Goal: Task Accomplishment & Management: Use online tool/utility

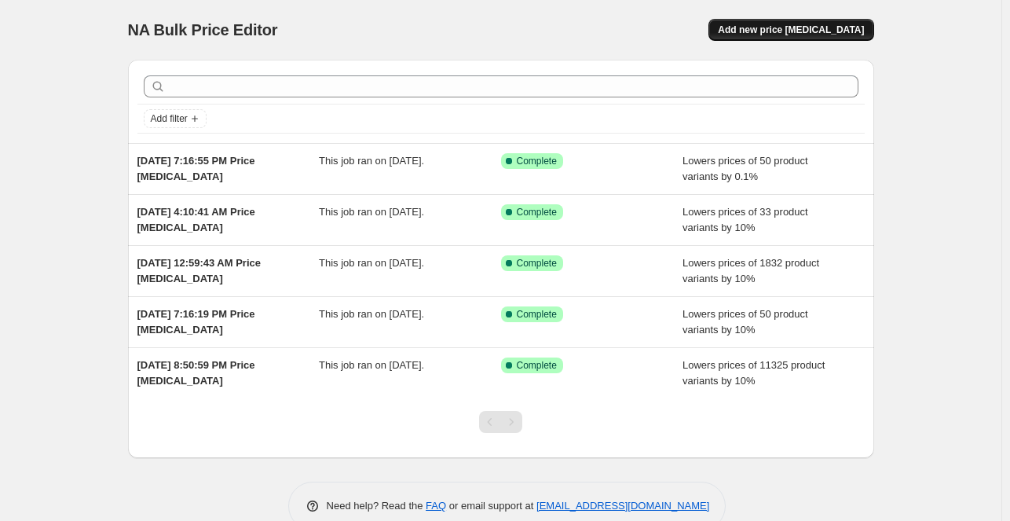
click at [804, 33] on span "Add new price [MEDICAL_DATA]" at bounding box center [791, 30] width 146 height 13
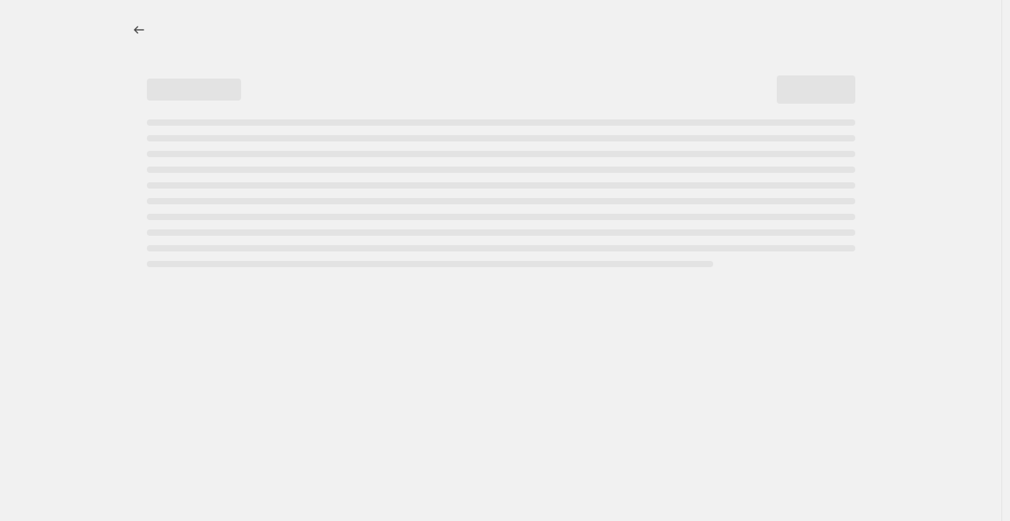
select select "percentage"
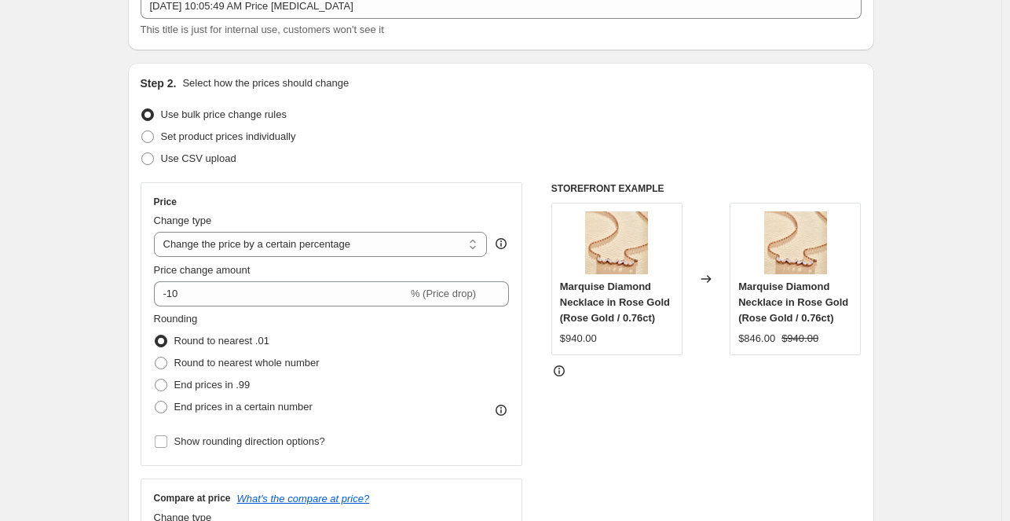
scroll to position [110, 0]
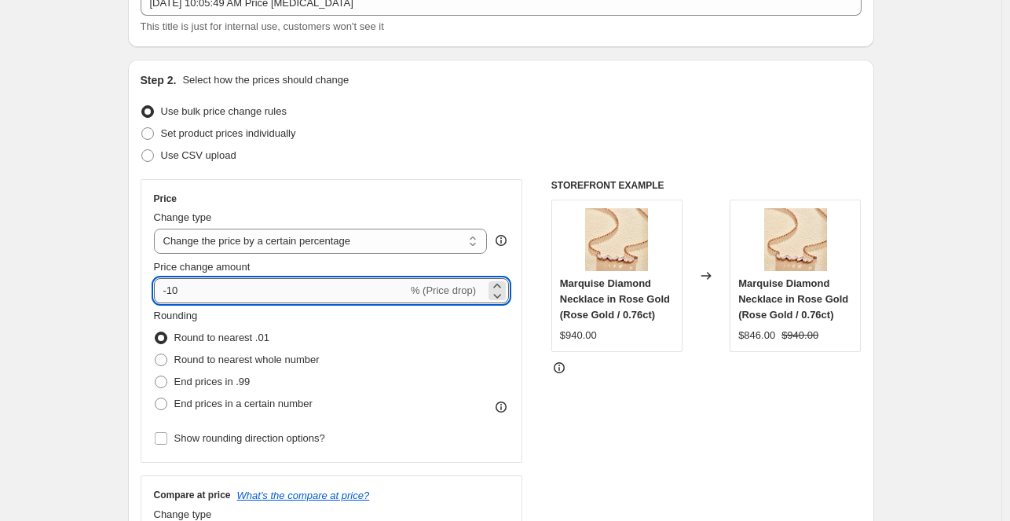
click at [262, 280] on input "-10" at bounding box center [281, 290] width 254 height 25
type input "-1"
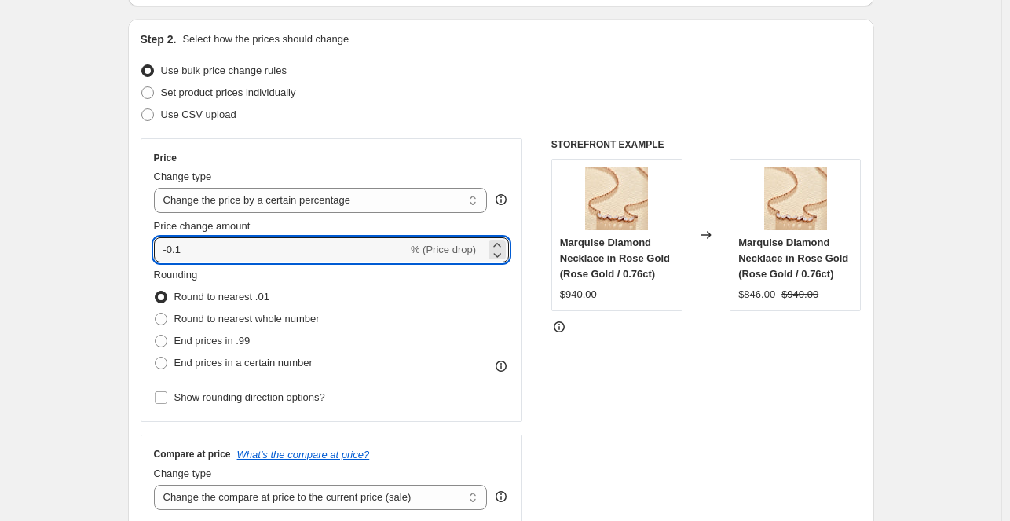
scroll to position [154, 0]
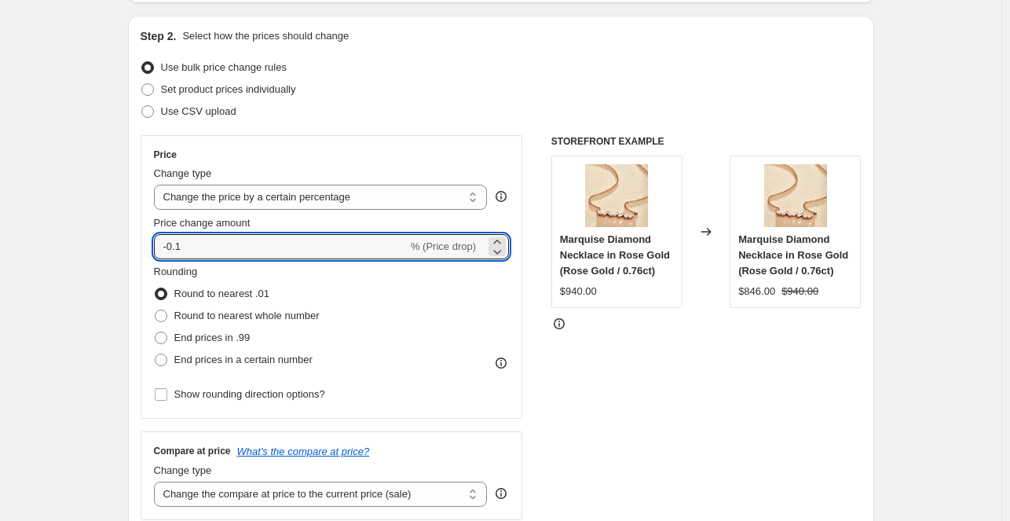
type input "-0.1"
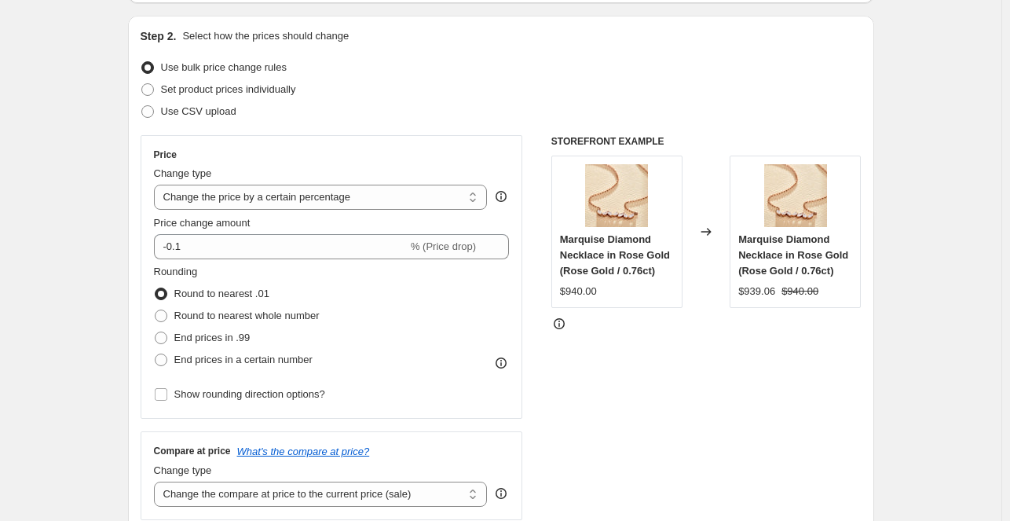
click at [590, 346] on div "STOREFRONT EXAMPLE Marquise Diamond Necklace in Rose Gold (Rose Gold / 0.76ct) …" at bounding box center [706, 327] width 310 height 385
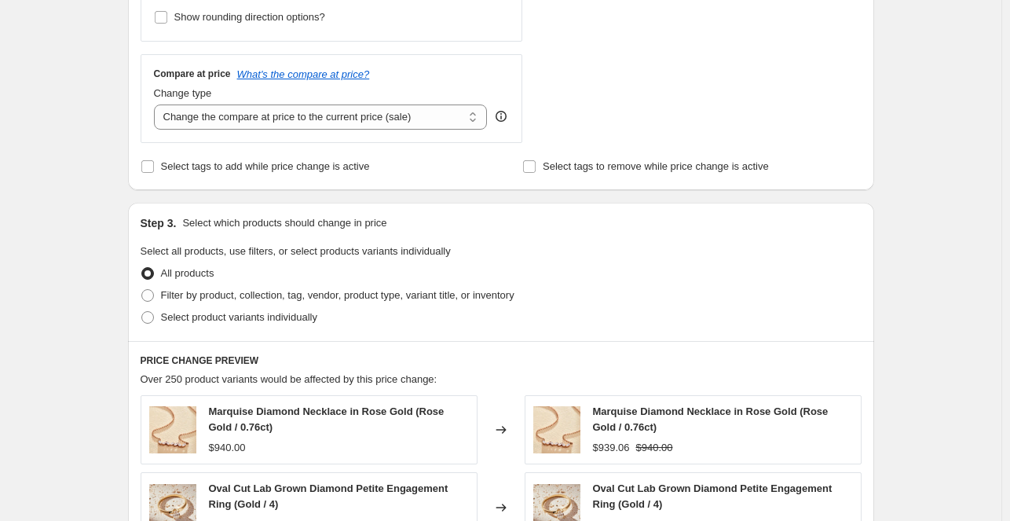
scroll to position [550, 0]
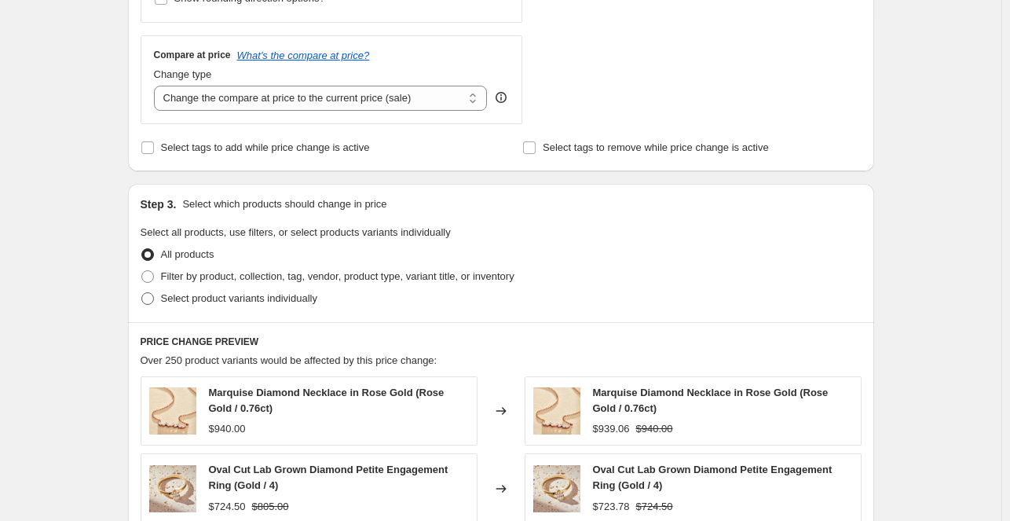
click at [164, 297] on span "Select product variants individually" at bounding box center [239, 298] width 156 height 12
click at [142, 293] on input "Select product variants individually" at bounding box center [141, 292] width 1 height 1
radio input "true"
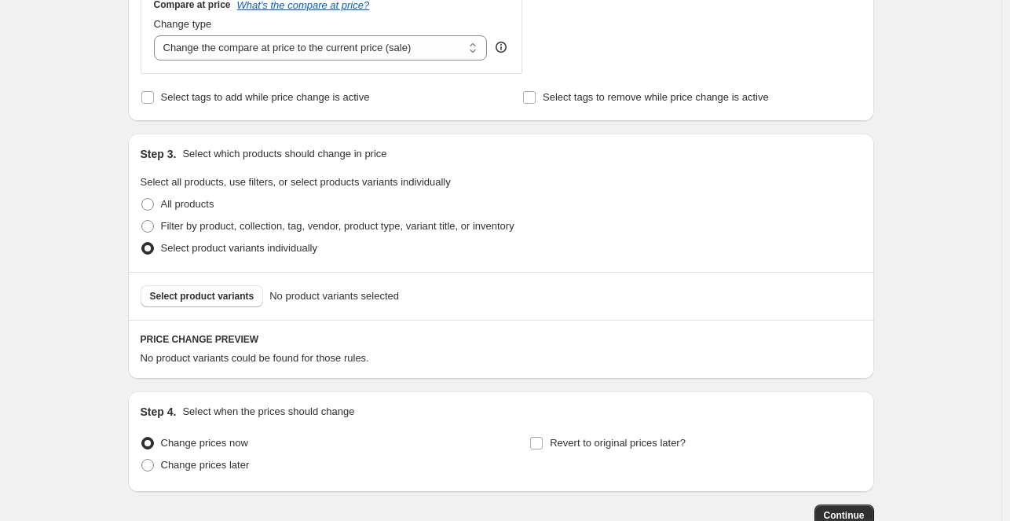
scroll to position [603, 0]
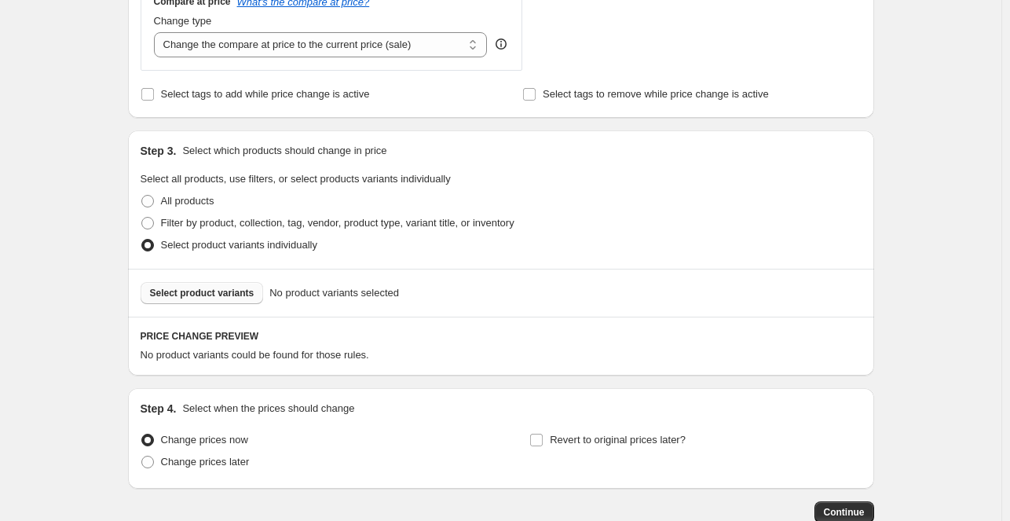
click at [223, 299] on span "Select product variants" at bounding box center [202, 293] width 104 height 13
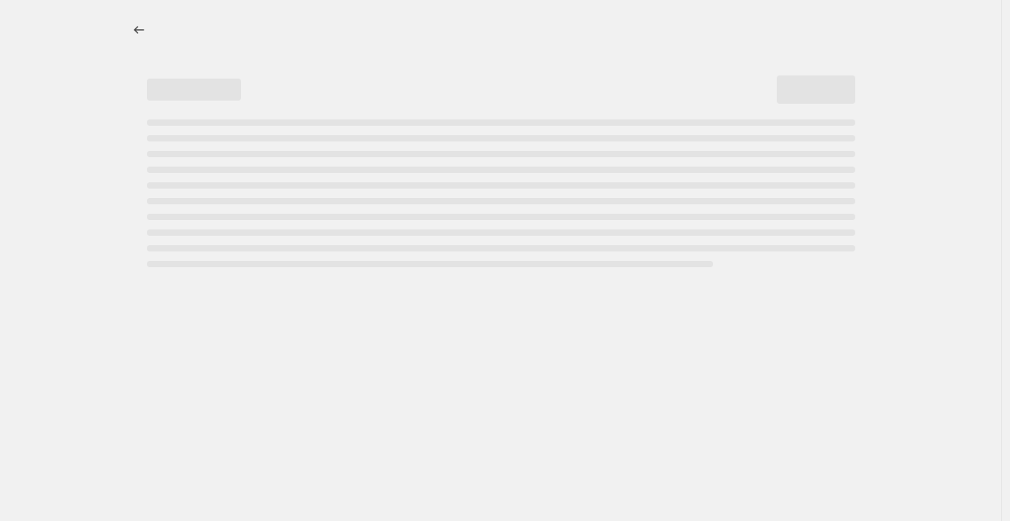
select select "percentage"
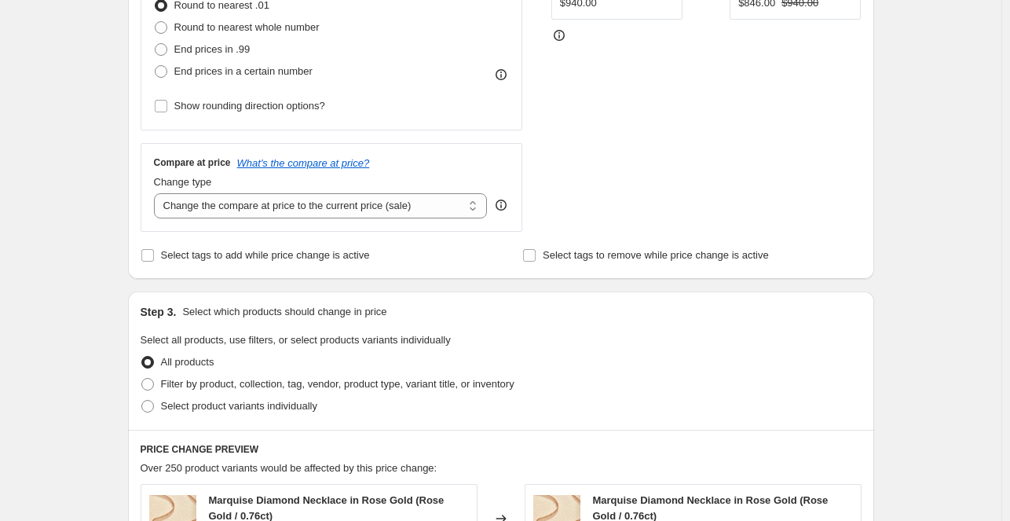
scroll to position [262, 0]
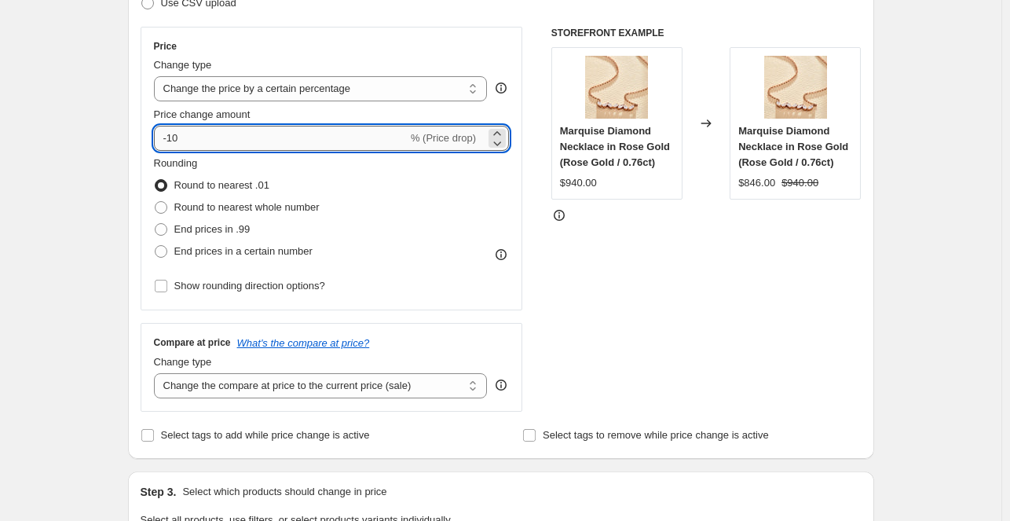
click at [283, 138] on input "-10" at bounding box center [281, 138] width 254 height 25
type input "-1"
type input "-0.1"
click at [682, 274] on div "STOREFRONT EXAMPLE Marquise Diamond Necklace in Rose Gold (Rose Gold / 0.76ct) …" at bounding box center [706, 219] width 310 height 385
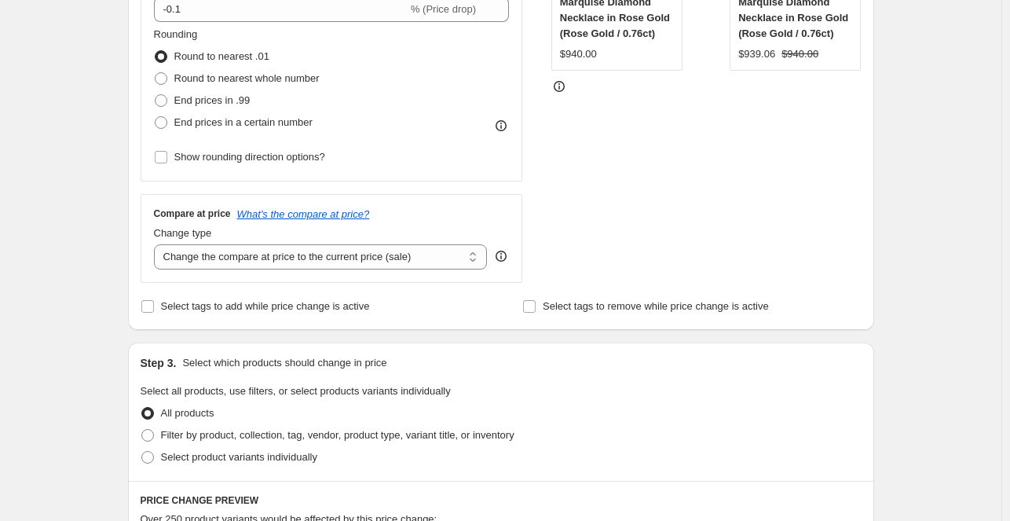
scroll to position [394, 0]
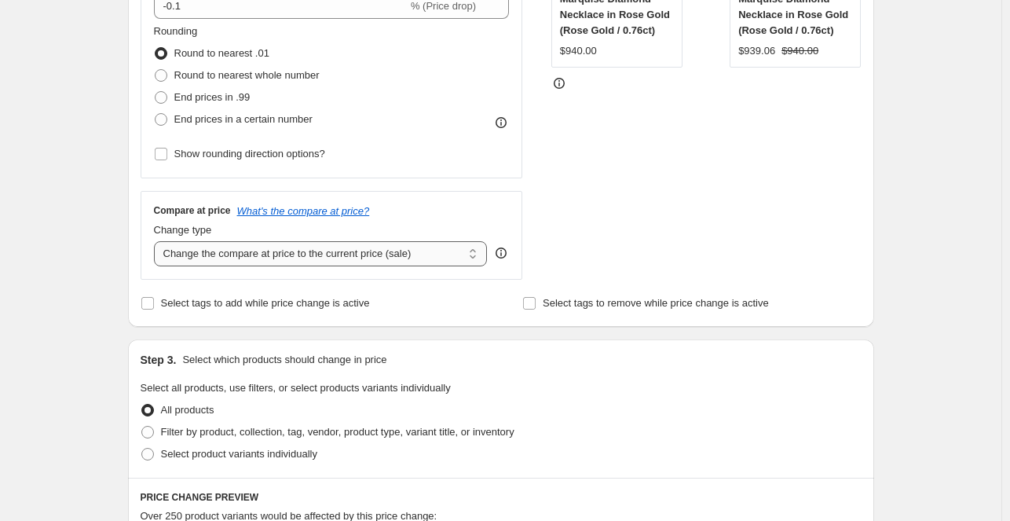
click at [389, 254] on select "Change the compare at price to the current price (sale) Change the compare at p…" at bounding box center [321, 253] width 334 height 25
click at [694, 214] on div "STOREFRONT EXAMPLE Marquise Diamond Necklace in Rose Gold (Rose Gold / 0.76ct) …" at bounding box center [706, 87] width 310 height 385
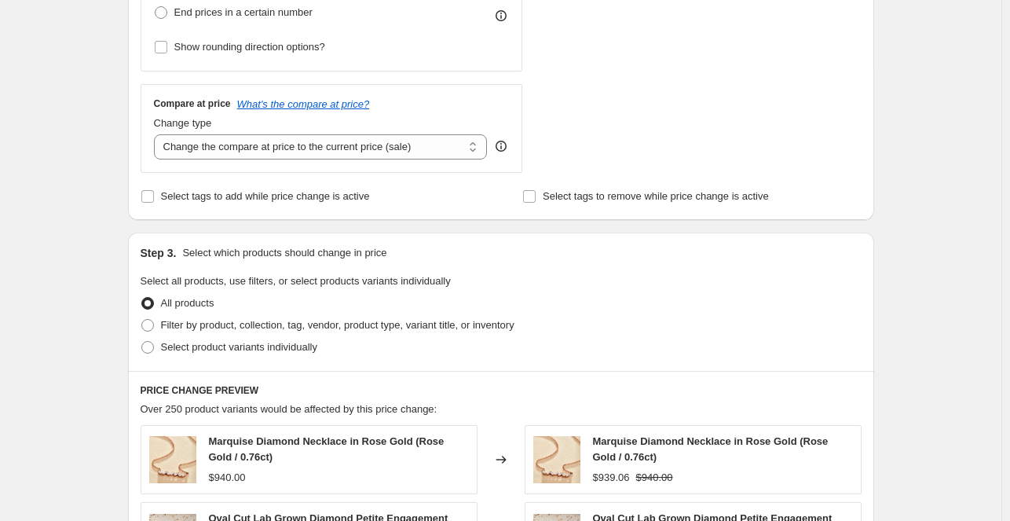
scroll to position [454, 0]
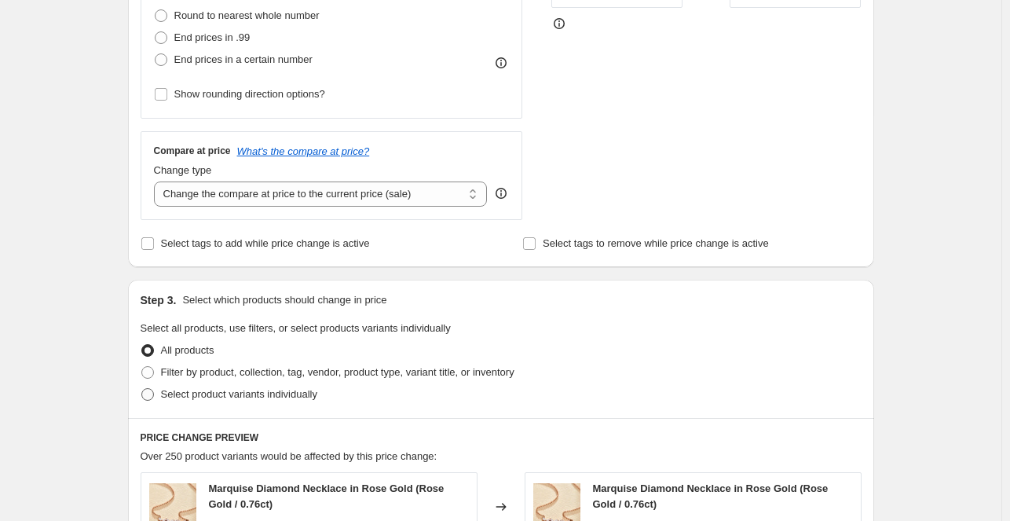
click at [279, 388] on span "Select product variants individually" at bounding box center [239, 394] width 156 height 12
click at [142, 388] on input "Select product variants individually" at bounding box center [141, 388] width 1 height 1
radio input "true"
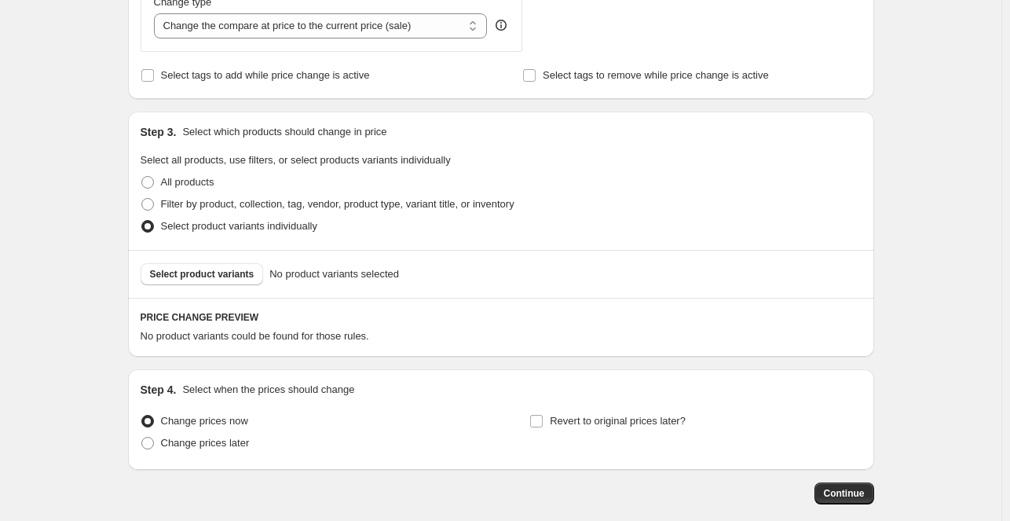
scroll to position [627, 0]
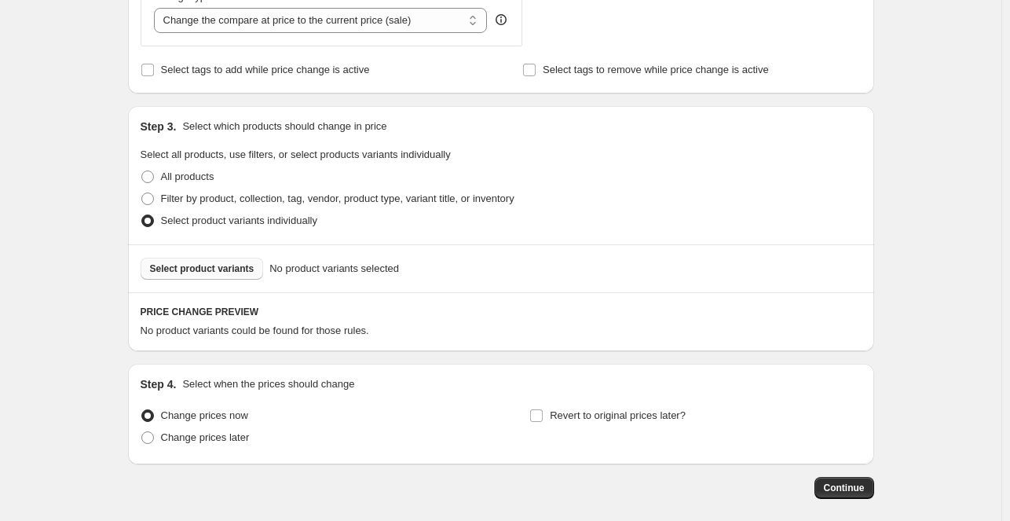
click at [243, 265] on span "Select product variants" at bounding box center [202, 268] width 104 height 13
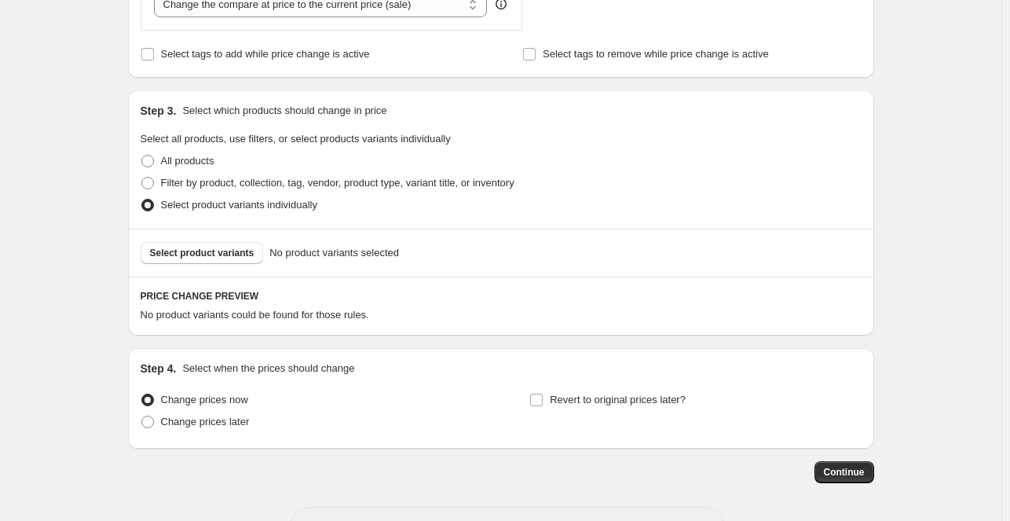
scroll to position [645, 0]
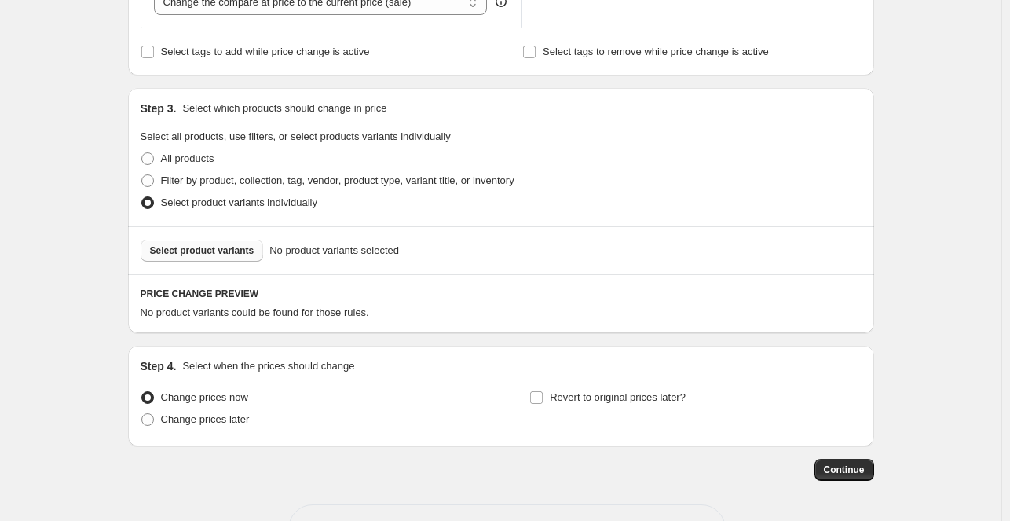
click at [209, 248] on span "Select product variants" at bounding box center [202, 250] width 104 height 13
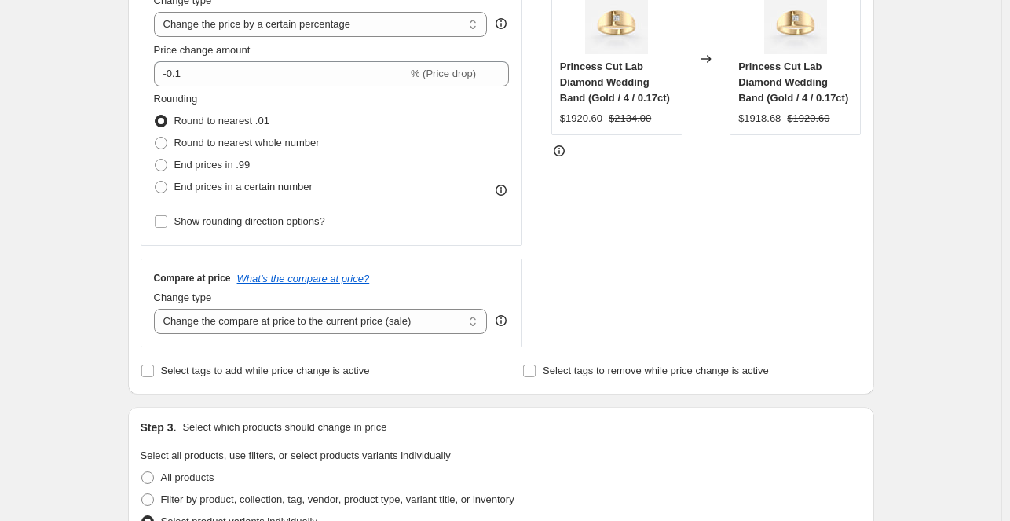
scroll to position [328, 0]
click at [293, 318] on select "Change the compare at price to the current price (sale) Change the compare at p…" at bounding box center [321, 319] width 334 height 25
select select "bp"
click at [157, 307] on select "Change the compare at price to the current price (sale) Change the compare at p…" at bounding box center [321, 319] width 334 height 25
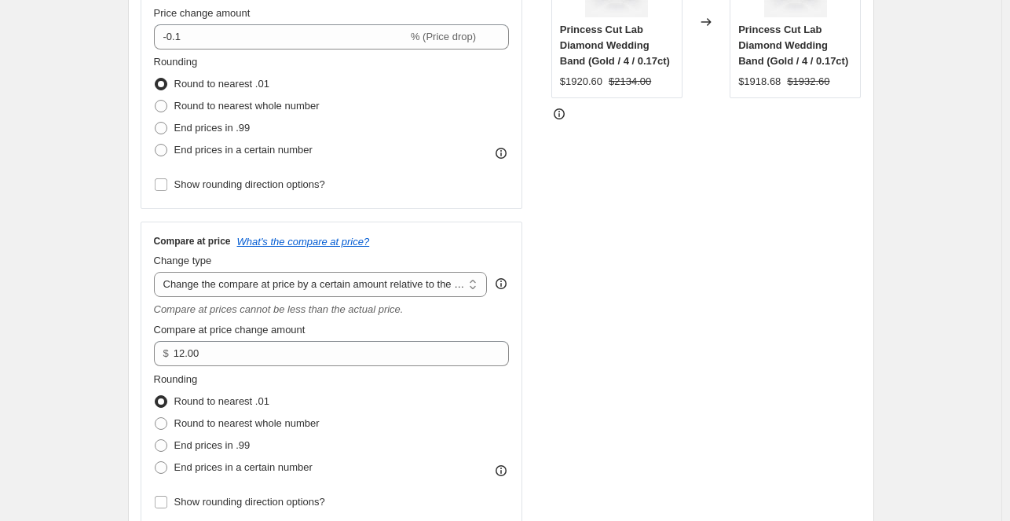
scroll to position [366, 0]
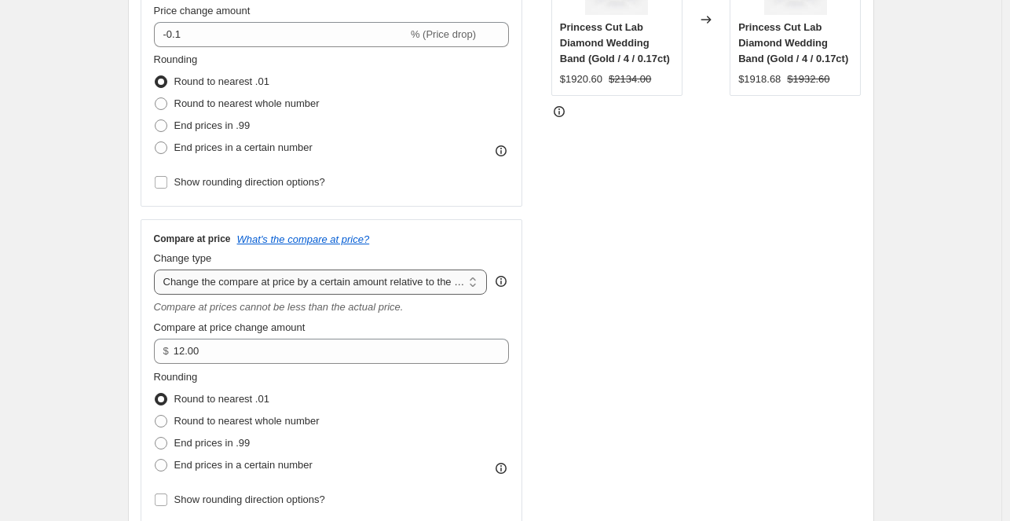
click at [375, 288] on select "Change the compare at price to the current price (sale) Change the compare at p…" at bounding box center [321, 281] width 334 height 25
click at [729, 323] on div "STOREFRONT EXAMPLE Princess Cut Lab Diamond Wedding Band (Gold / 4 / 0.17ct) $1…" at bounding box center [706, 223] width 310 height 601
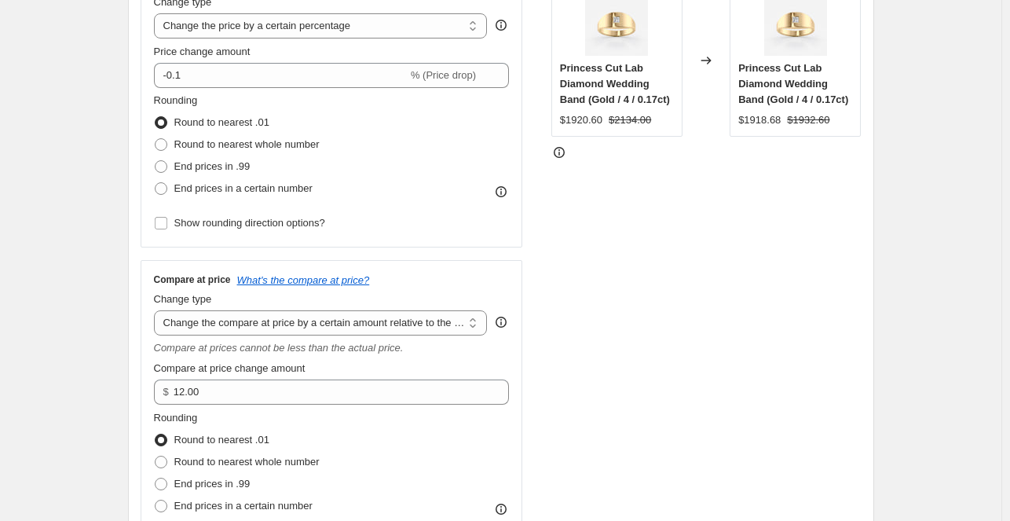
scroll to position [323, 0]
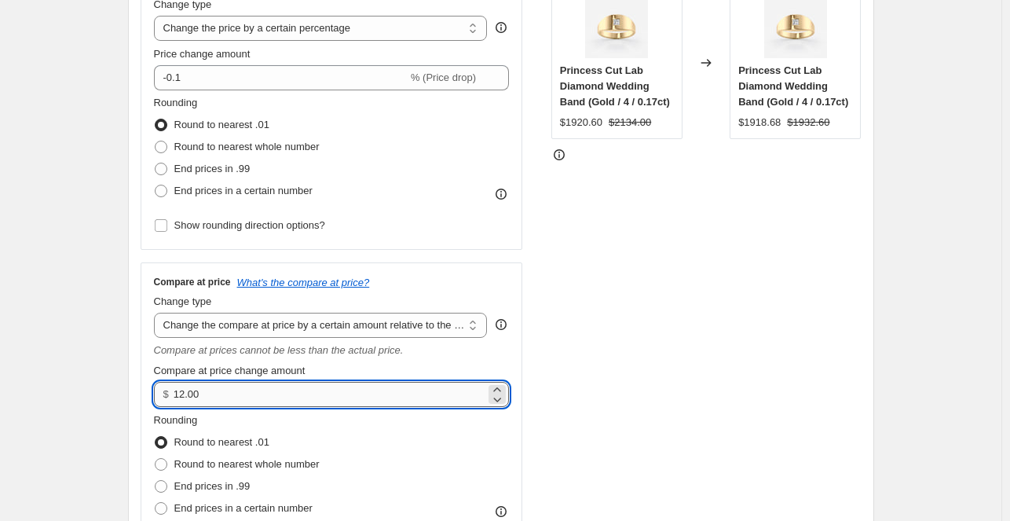
click at [263, 397] on input "12.00" at bounding box center [330, 394] width 312 height 25
type input "1"
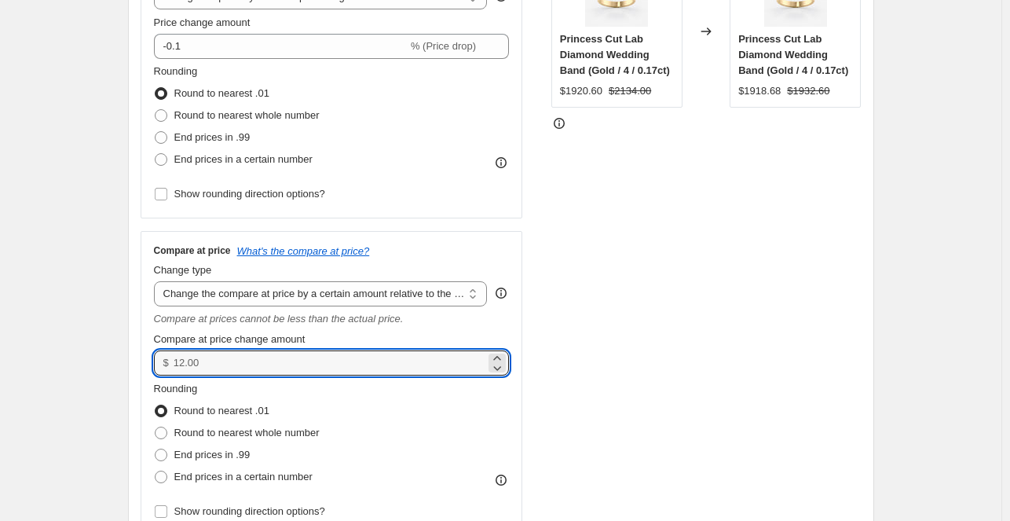
scroll to position [355, 0]
type input "0.00"
click at [375, 294] on select "Change the compare at price to the current price (sale) Change the compare at p…" at bounding box center [321, 292] width 334 height 25
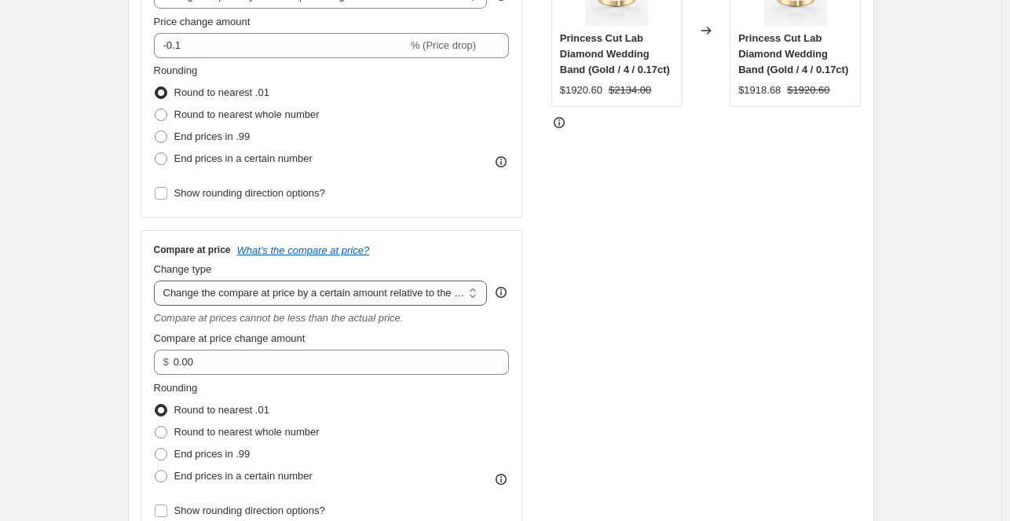
click at [157, 280] on select "Change the compare at price to the current price (sale) Change the compare at p…" at bounding box center [321, 292] width 334 height 25
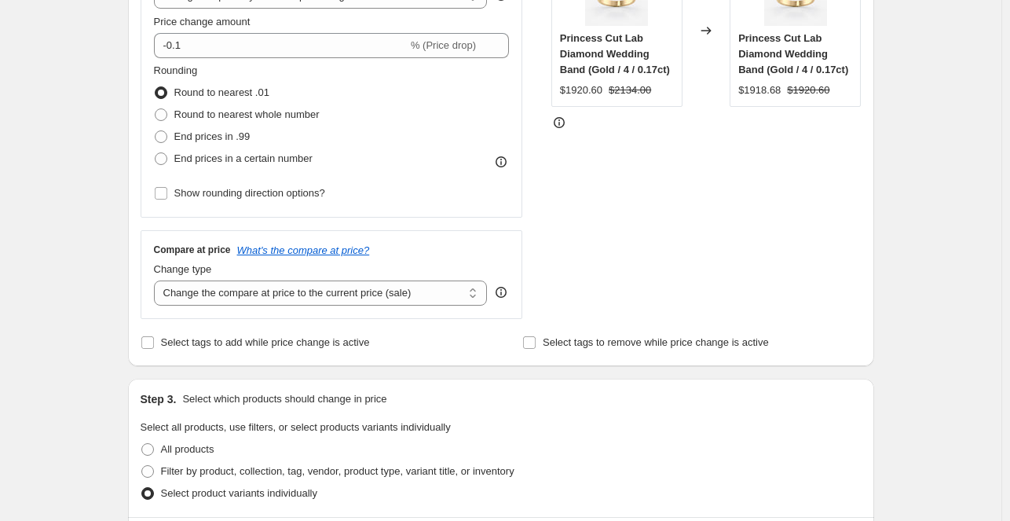
click at [415, 278] on div "Change type Change the compare at price to the current price (sale) Change the …" at bounding box center [321, 283] width 334 height 44
click at [396, 298] on select "Change the compare at price to the current price (sale) Change the compare at p…" at bounding box center [321, 292] width 334 height 25
click at [157, 280] on select "Change the compare at price to the current price (sale) Change the compare at p…" at bounding box center [321, 292] width 334 height 25
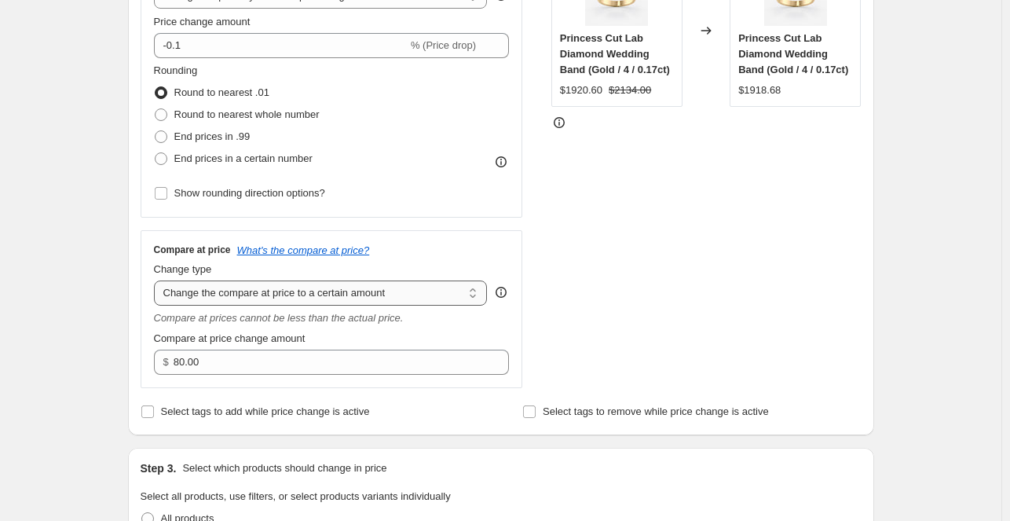
click at [341, 295] on select "Change the compare at price to the current price (sale) Change the compare at p…" at bounding box center [321, 292] width 334 height 25
select select "bp"
click at [157, 280] on select "Change the compare at price to the current price (sale) Change the compare at p…" at bounding box center [321, 292] width 334 height 25
type input "12.00"
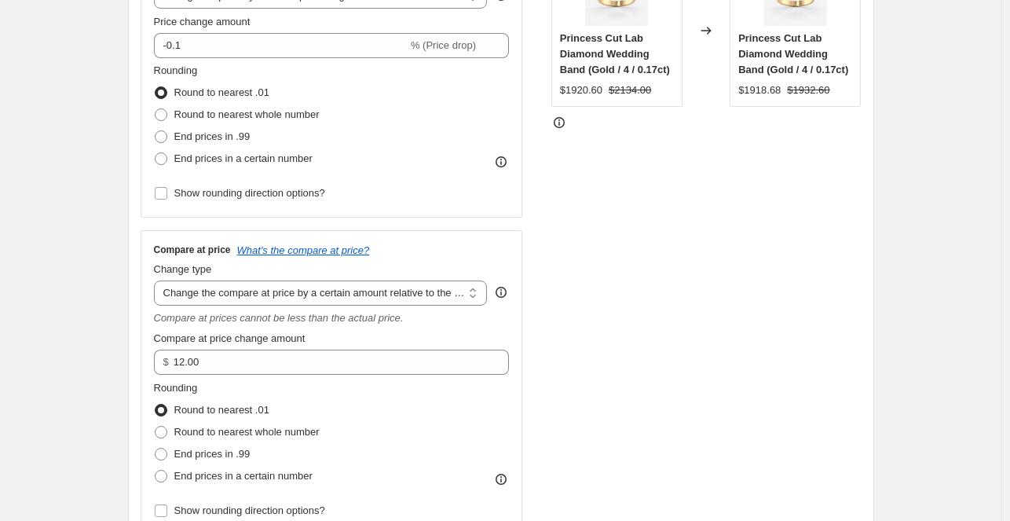
click at [638, 275] on div "STOREFRONT EXAMPLE Princess Cut Lab Diamond Wedding Band (Gold / 4 / 0.17ct) $1…" at bounding box center [706, 234] width 310 height 601
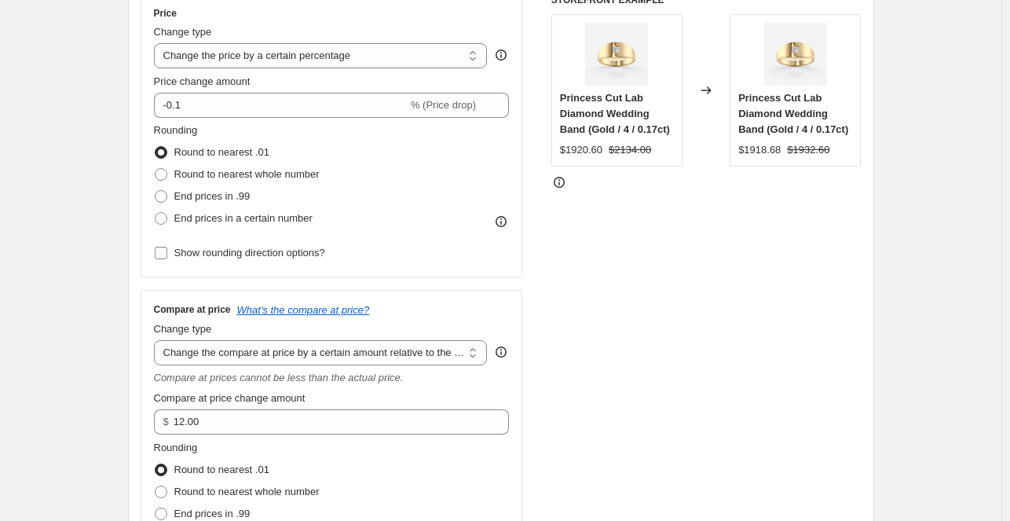
scroll to position [298, 0]
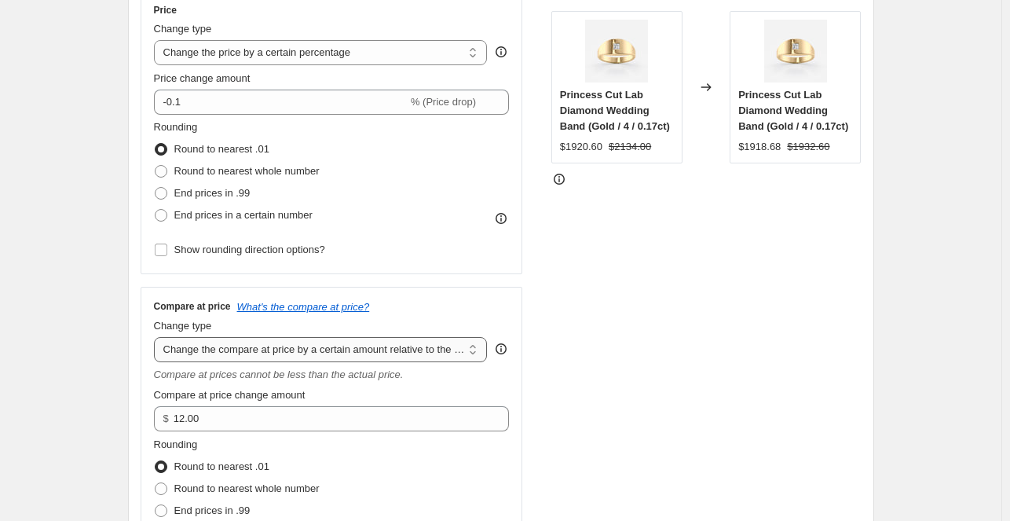
click at [349, 349] on select "Change the compare at price to the current price (sale) Change the compare at p…" at bounding box center [321, 349] width 334 height 25
select select "pp"
click at [157, 337] on select "Change the compare at price to the current price (sale) Change the compare at p…" at bounding box center [321, 349] width 334 height 25
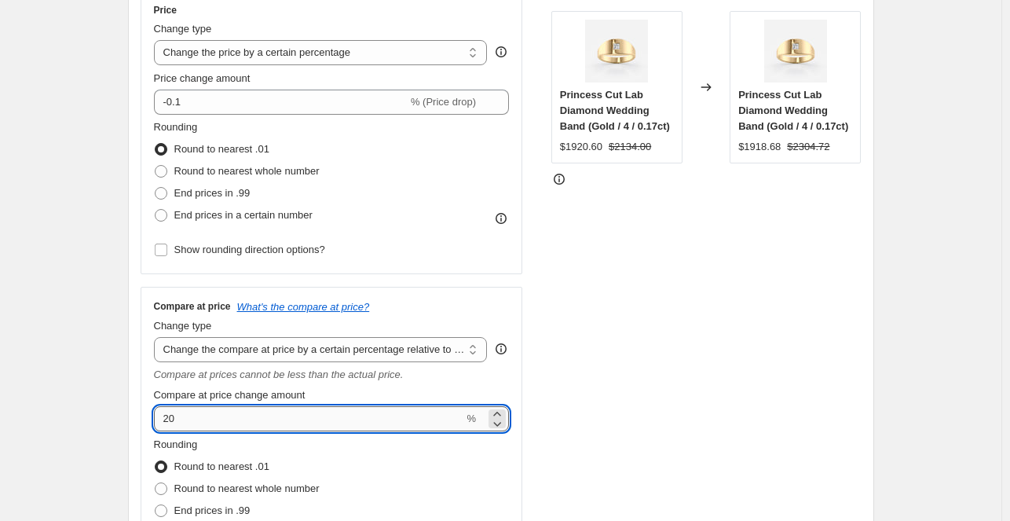
click at [224, 425] on input "20" at bounding box center [309, 418] width 310 height 25
type input "2"
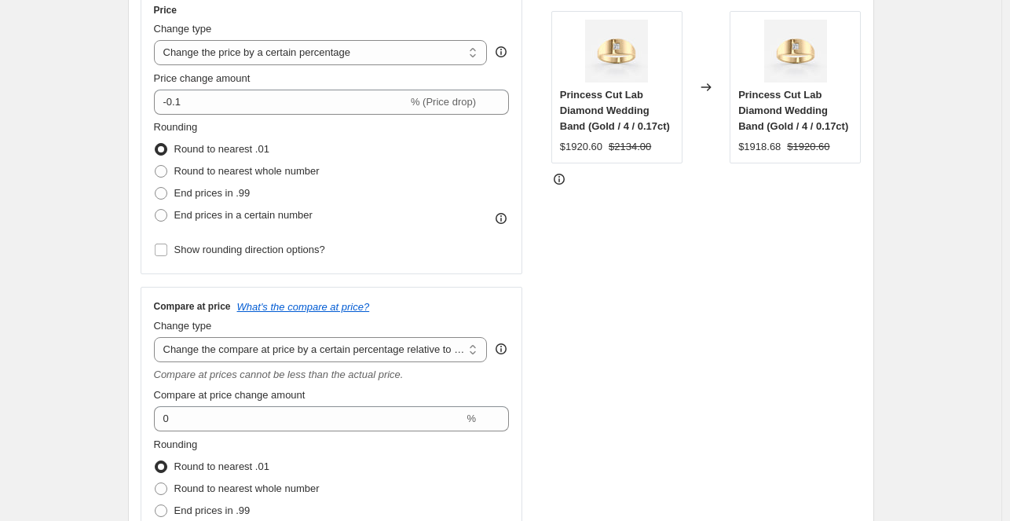
click at [845, 382] on div "STOREFRONT EXAMPLE Princess Cut Lab Diamond Wedding Band (Gold / 4 / 0.17ct) $1…" at bounding box center [706, 291] width 310 height 601
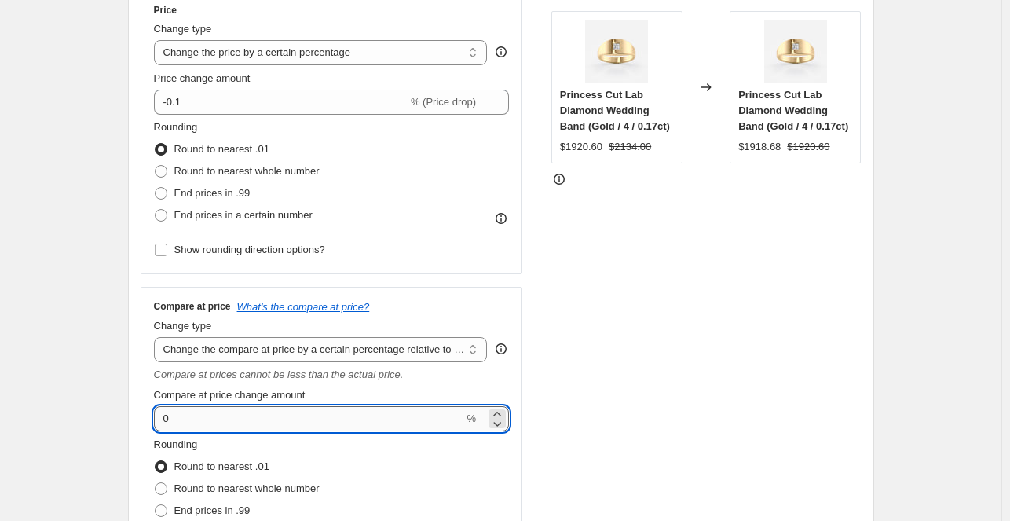
click at [164, 415] on input "0" at bounding box center [309, 418] width 310 height 25
click at [314, 387] on div "Compare at price What's the compare at price? Change type Change the compare at…" at bounding box center [332, 439] width 356 height 278
click at [221, 426] on input "18" at bounding box center [309, 418] width 310 height 25
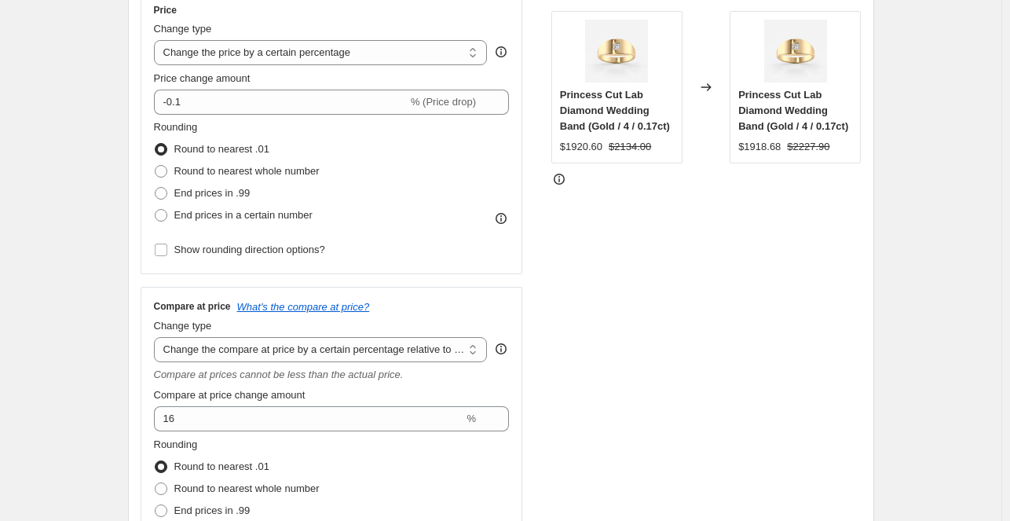
click at [303, 390] on span "Compare at price change amount" at bounding box center [230, 395] width 152 height 12
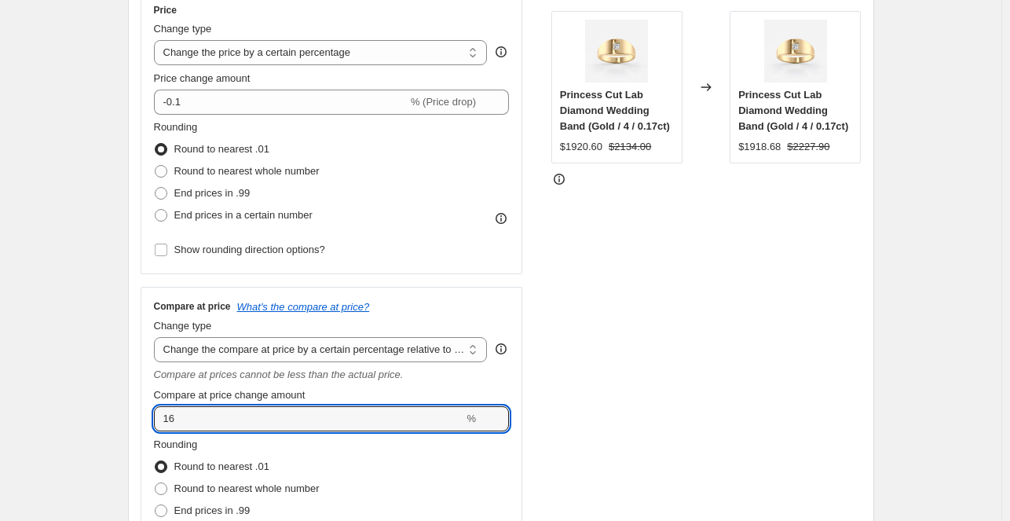
click at [303, 406] on input "16" at bounding box center [309, 418] width 310 height 25
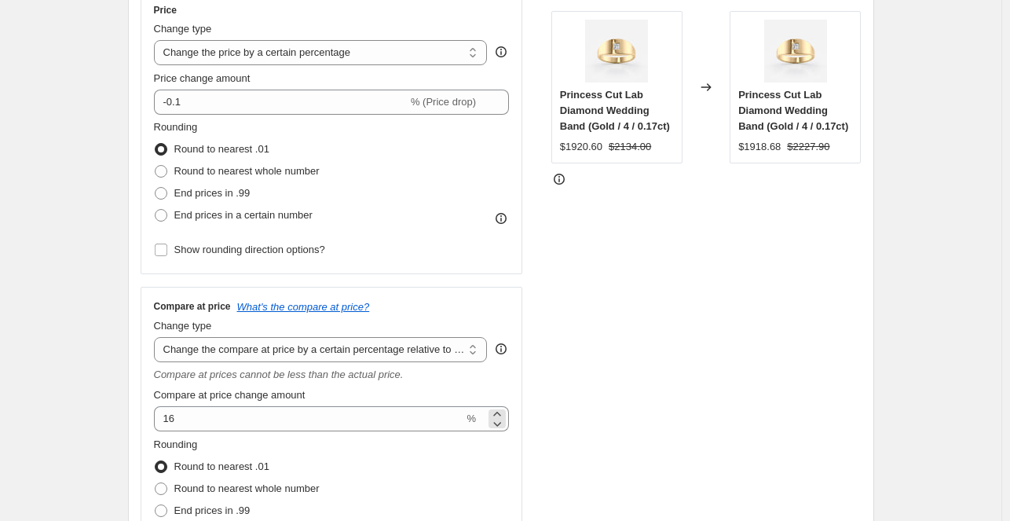
click at [481, 428] on div "16 %" at bounding box center [332, 418] width 356 height 25
click at [481, 419] on div "16 %" at bounding box center [332, 418] width 356 height 25
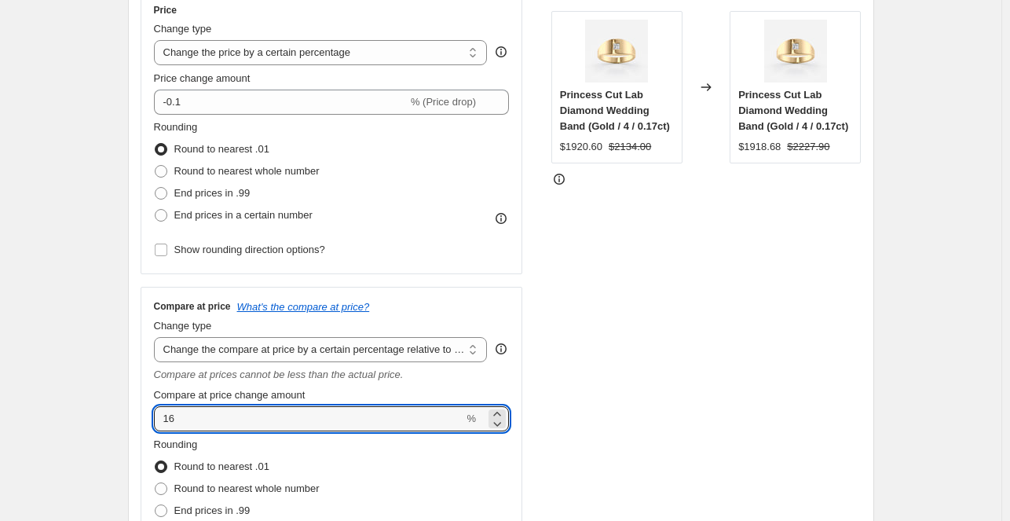
click at [408, 433] on div "Compare at price What's the compare at price? Change type Change the compare at…" at bounding box center [332, 439] width 356 height 278
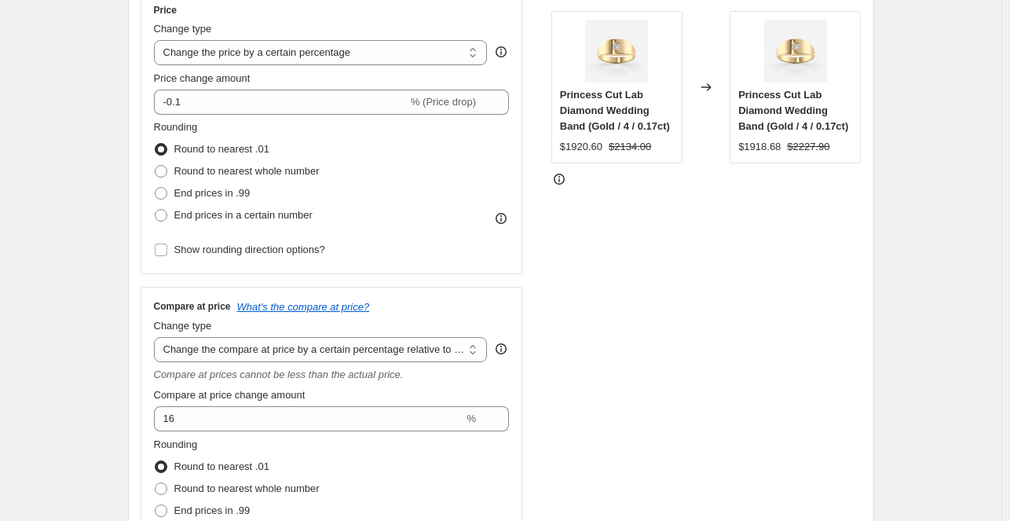
click at [409, 402] on div "Compare at price change amount" at bounding box center [332, 395] width 356 height 16
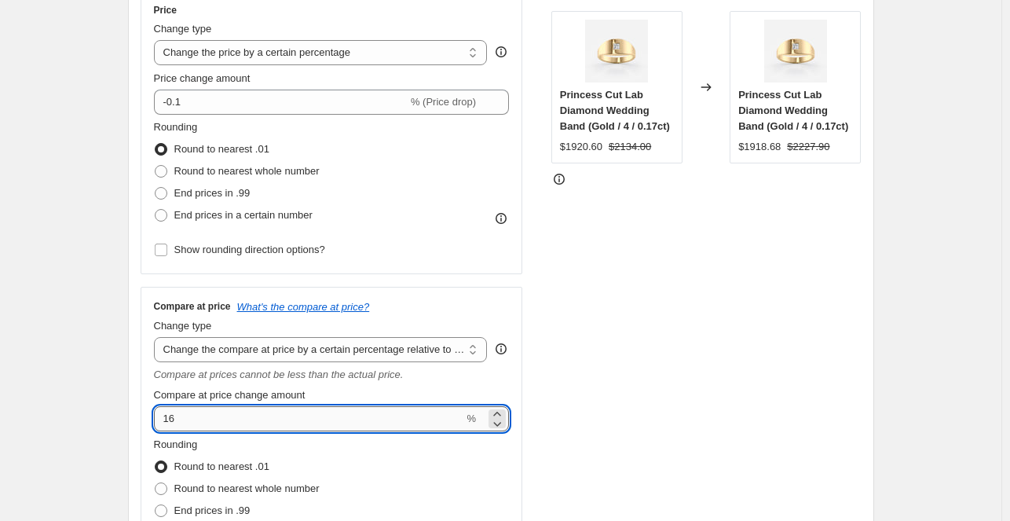
click at [400, 426] on input "16" at bounding box center [309, 418] width 310 height 25
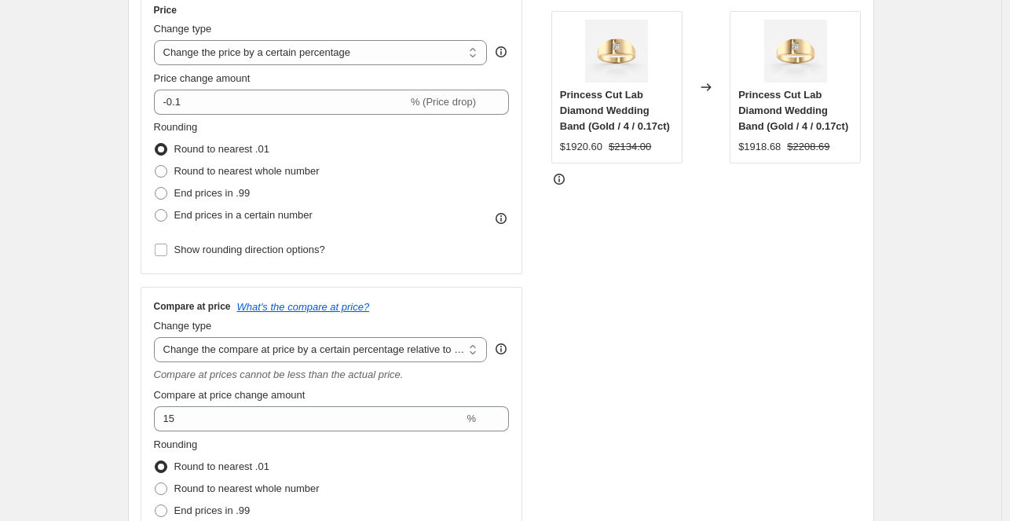
click at [629, 399] on div "STOREFRONT EXAMPLE Princess Cut Lab Diamond Wedding Band (Gold / 4 / 0.17ct) $1…" at bounding box center [706, 291] width 310 height 601
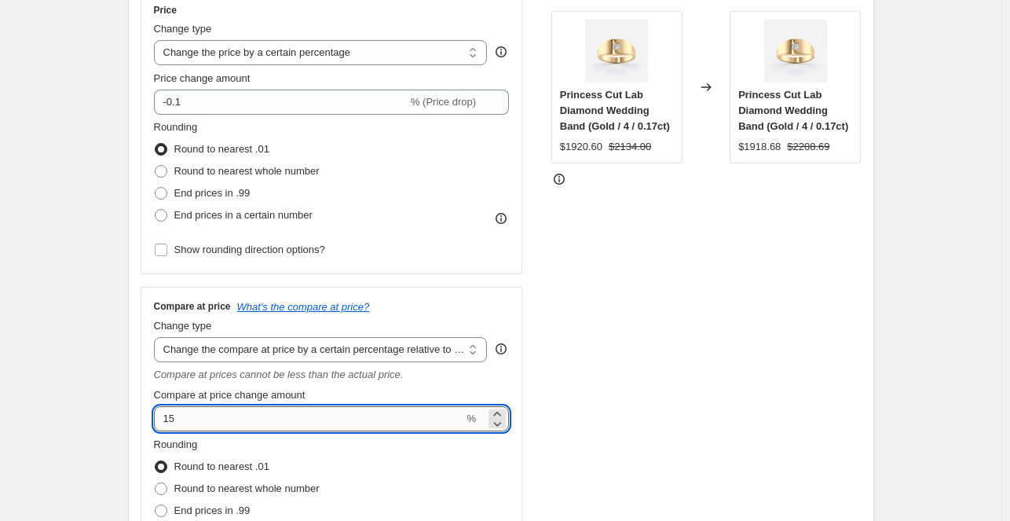
click at [418, 415] on input "15" at bounding box center [309, 418] width 310 height 25
type input "10"
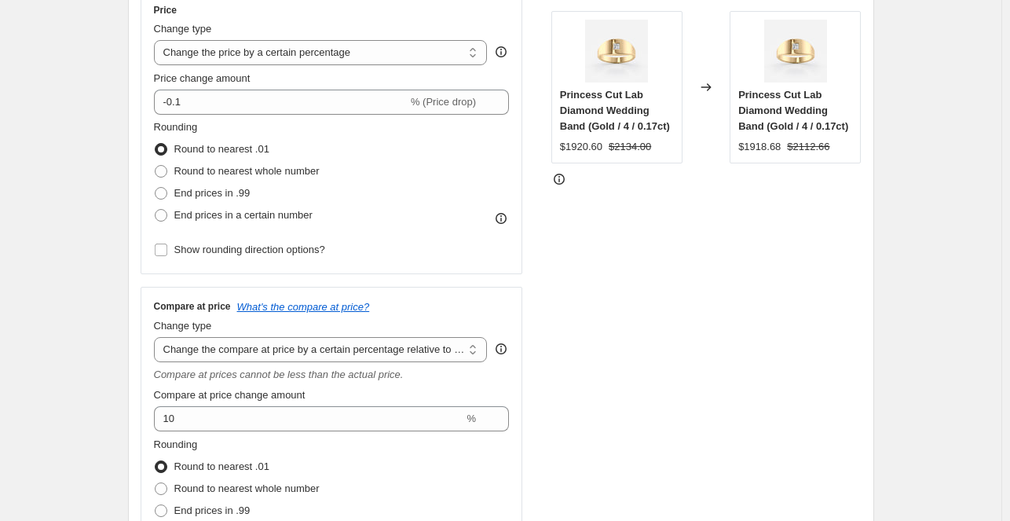
click at [531, 392] on div "Price Change type Change the price to a certain amount Change the price by a ce…" at bounding box center [501, 291] width 721 height 601
click at [741, 470] on div "STOREFRONT EXAMPLE Princess Cut Lab Diamond Wedding Band (Gold / 4 / 0.17ct) $1…" at bounding box center [706, 291] width 310 height 601
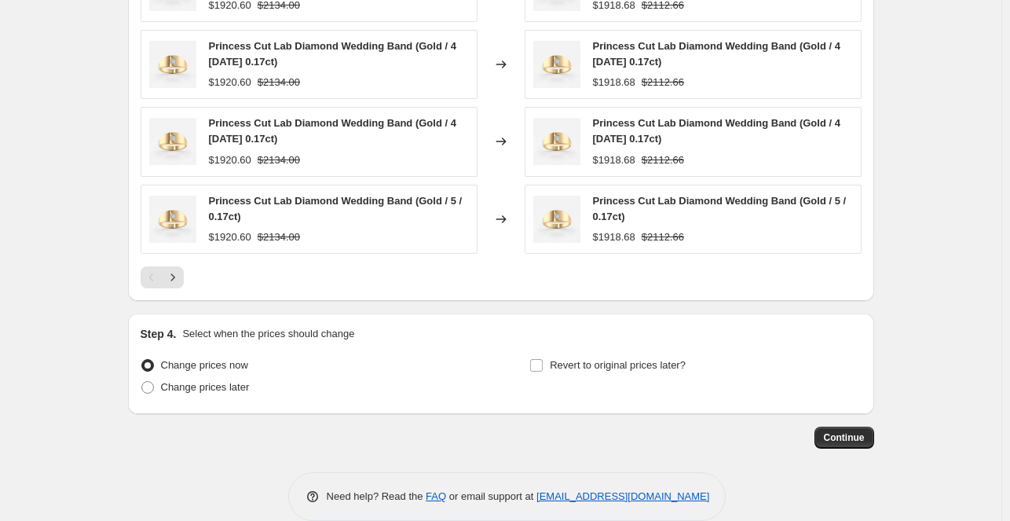
scroll to position [1336, 0]
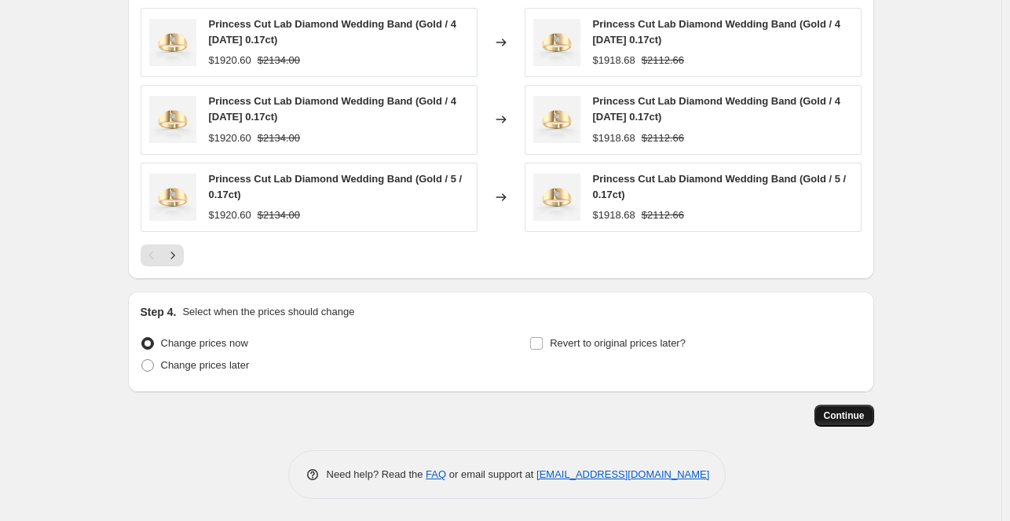
click at [846, 414] on span "Continue" at bounding box center [844, 415] width 41 height 13
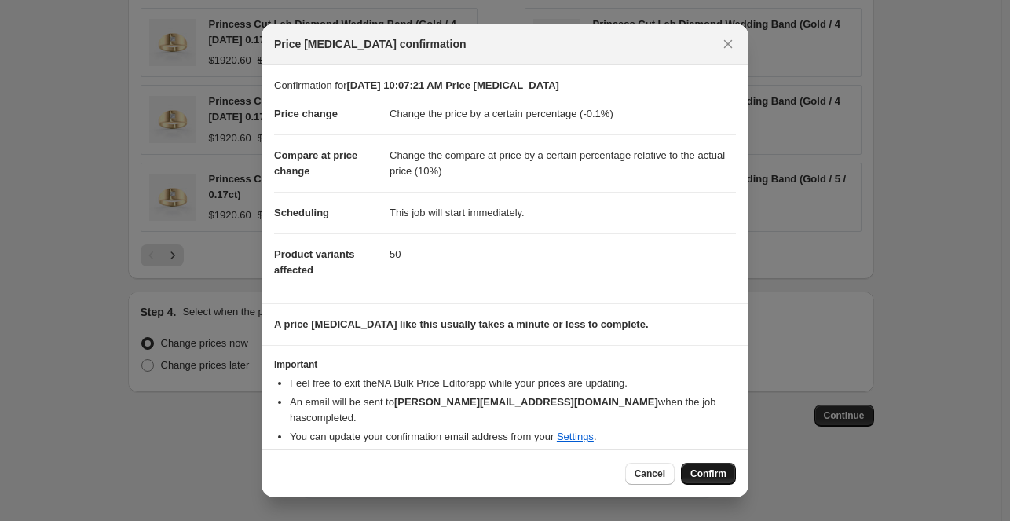
click at [702, 475] on span "Confirm" at bounding box center [708, 473] width 36 height 13
